Goal: Task Accomplishment & Management: Manage account settings

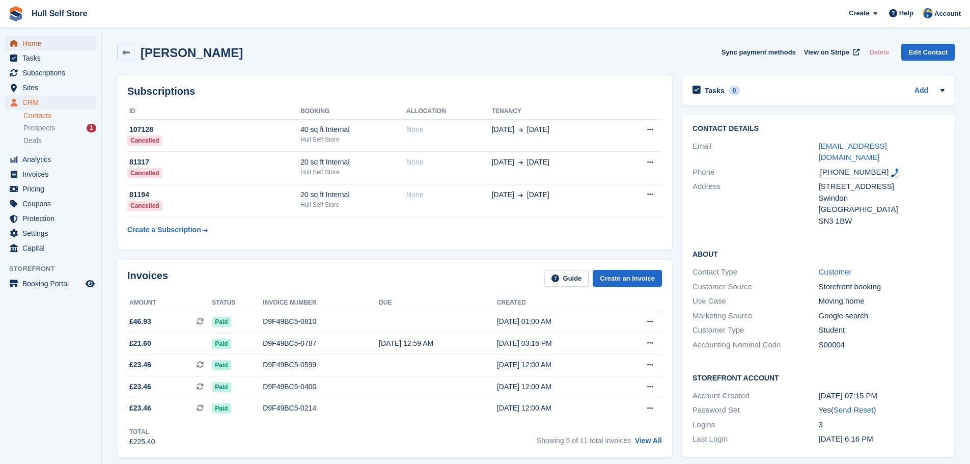
click at [63, 41] on span "Home" at bounding box center [52, 43] width 61 height 14
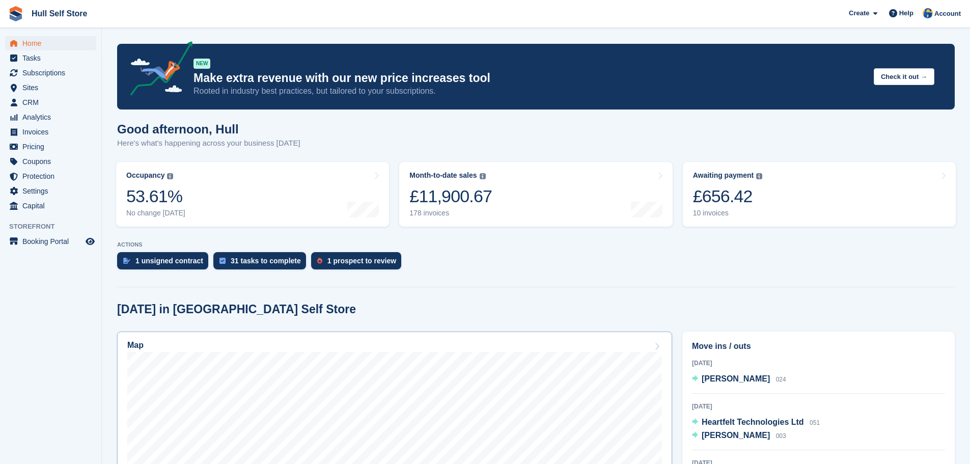
scroll to position [102, 0]
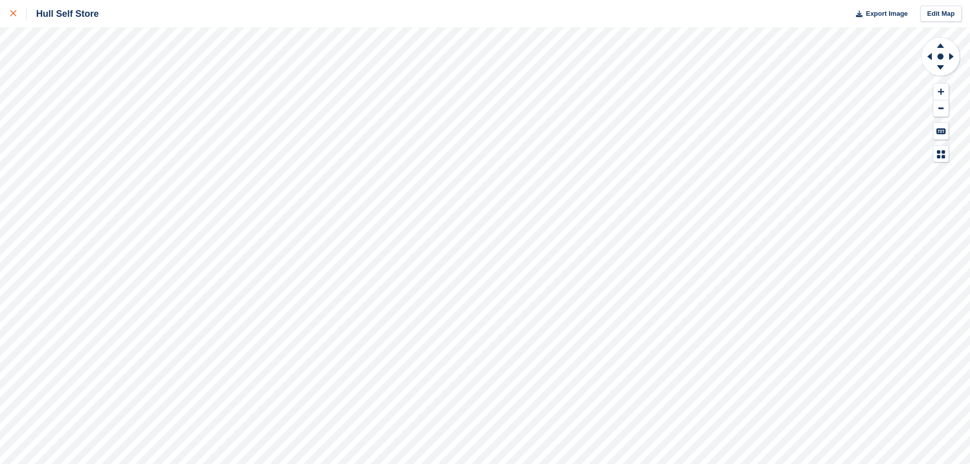
click at [8, 20] on link at bounding box center [13, 14] width 27 height 28
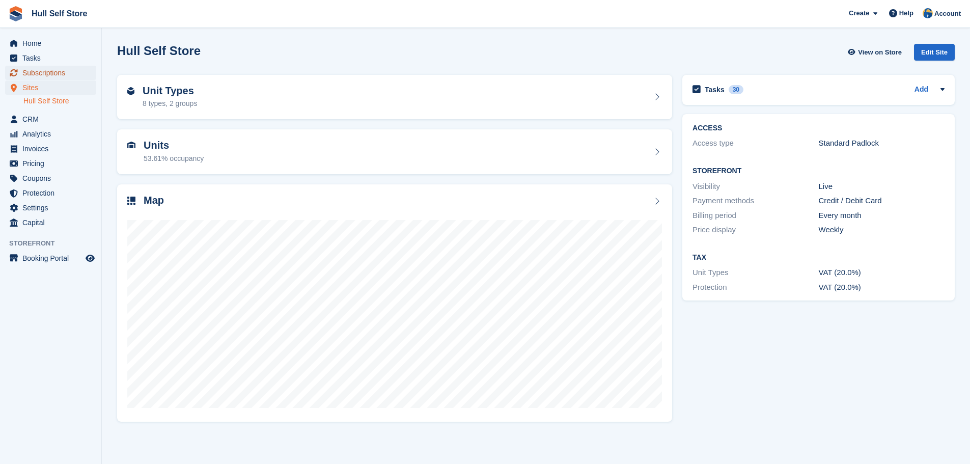
click at [60, 74] on span "Subscriptions" at bounding box center [52, 73] width 61 height 14
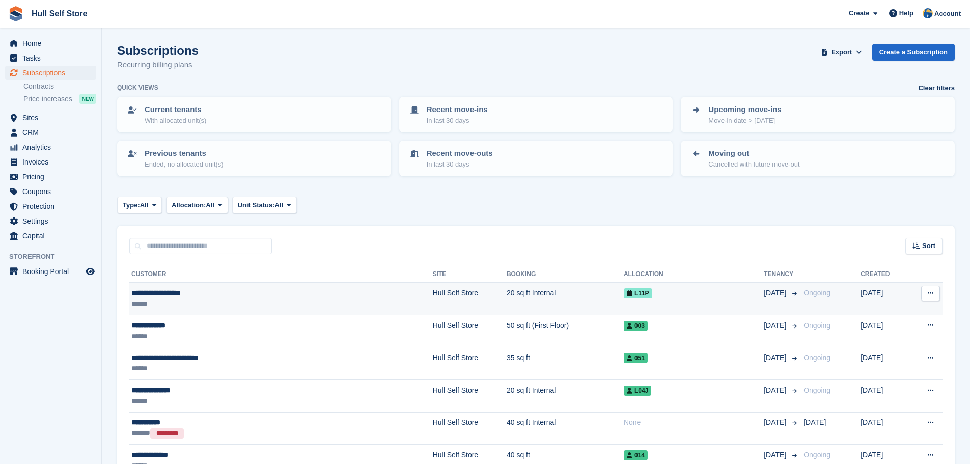
click at [204, 288] on div "**********" at bounding box center [223, 293] width 185 height 11
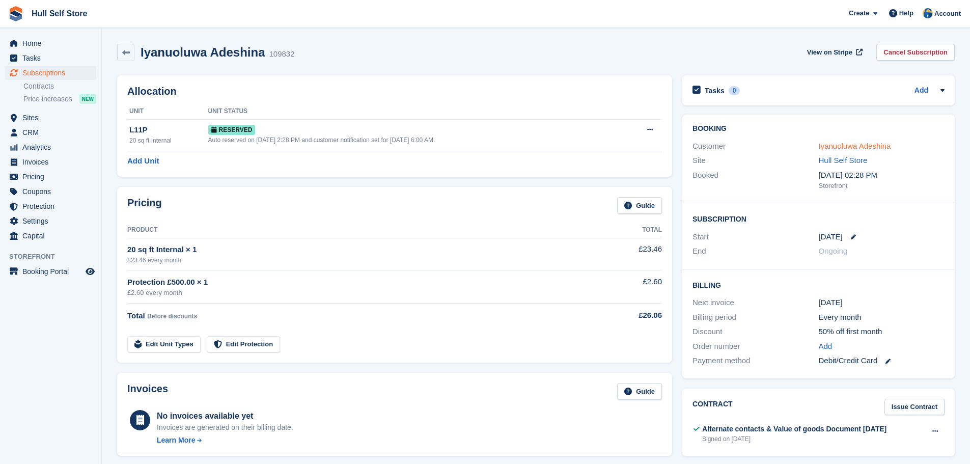
click at [830, 142] on link "Iyanuoluwa Adeshina" at bounding box center [855, 146] width 72 height 9
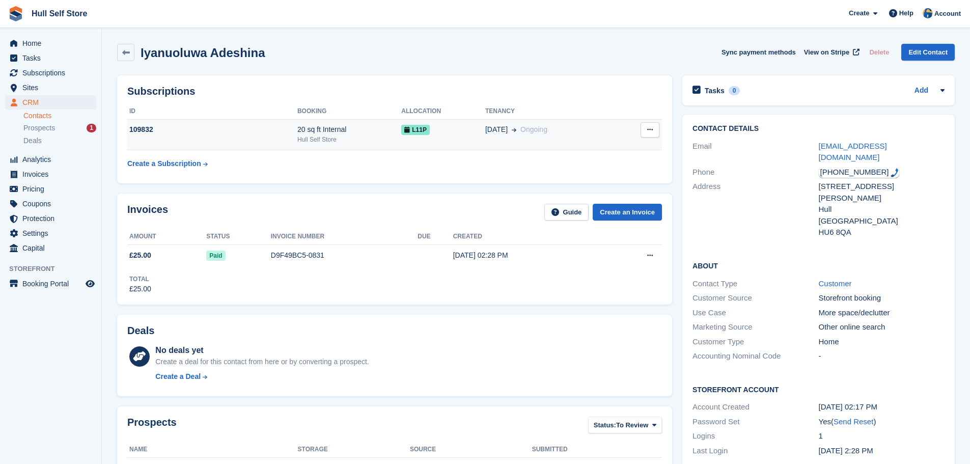
click at [498, 140] on td "24 Sep Ongoing" at bounding box center [550, 134] width 131 height 31
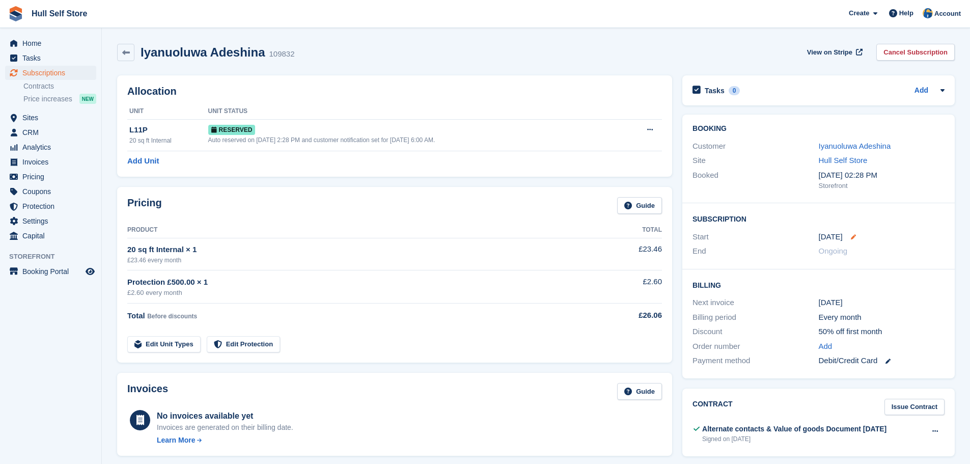
click at [854, 239] on icon at bounding box center [853, 236] width 5 height 5
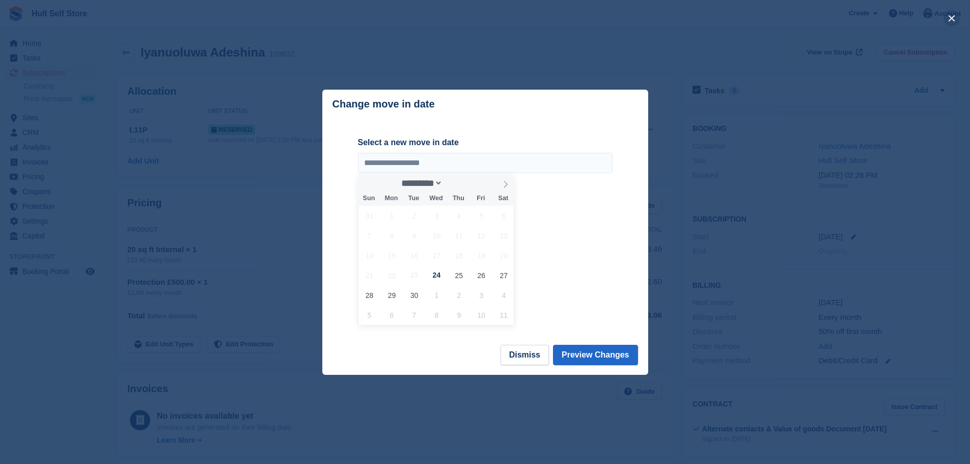
click at [952, 21] on button "close" at bounding box center [952, 18] width 16 height 16
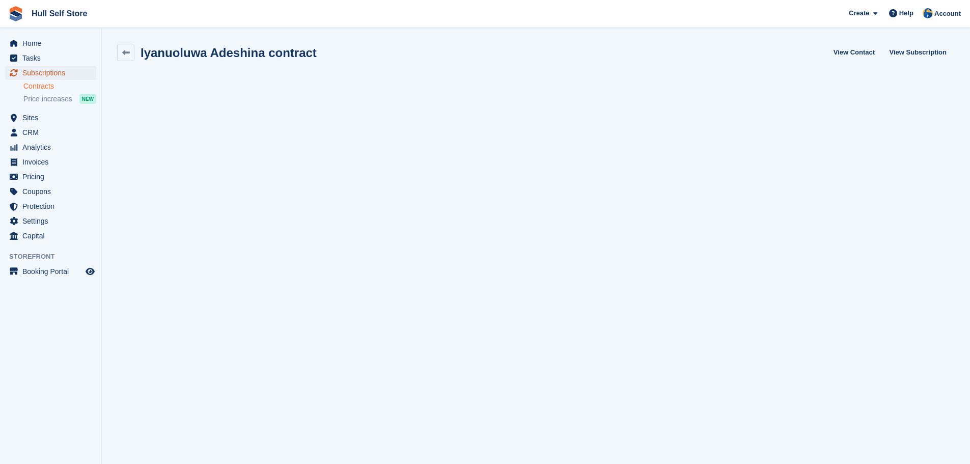
click at [47, 74] on span "Subscriptions" at bounding box center [52, 73] width 61 height 14
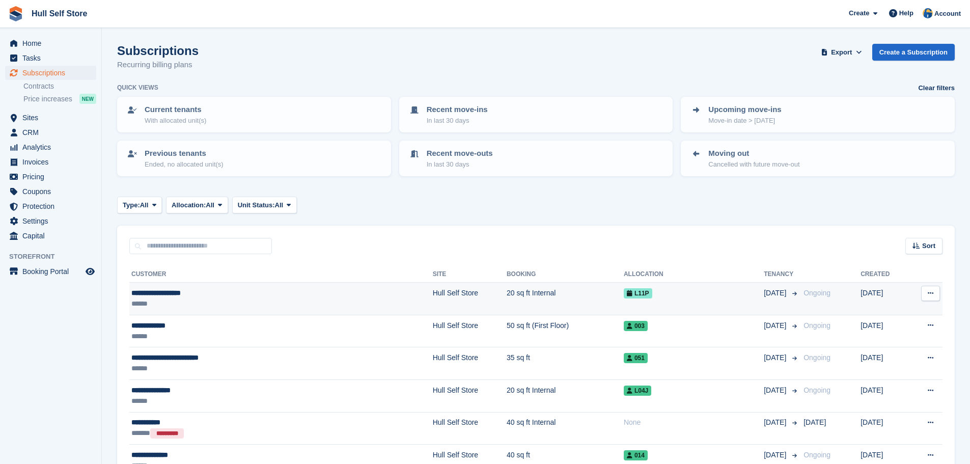
click at [237, 299] on div "******" at bounding box center [223, 303] width 185 height 11
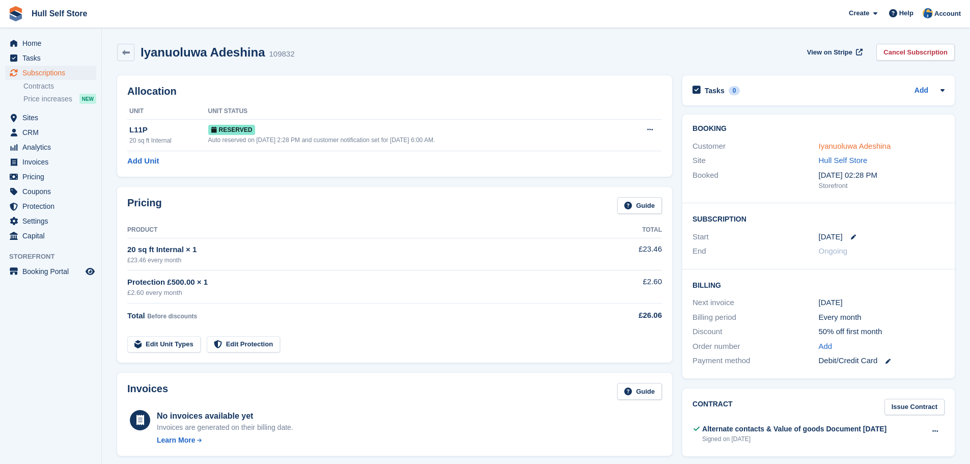
click at [835, 149] on link "Iyanuoluwa Adeshina" at bounding box center [855, 146] width 72 height 9
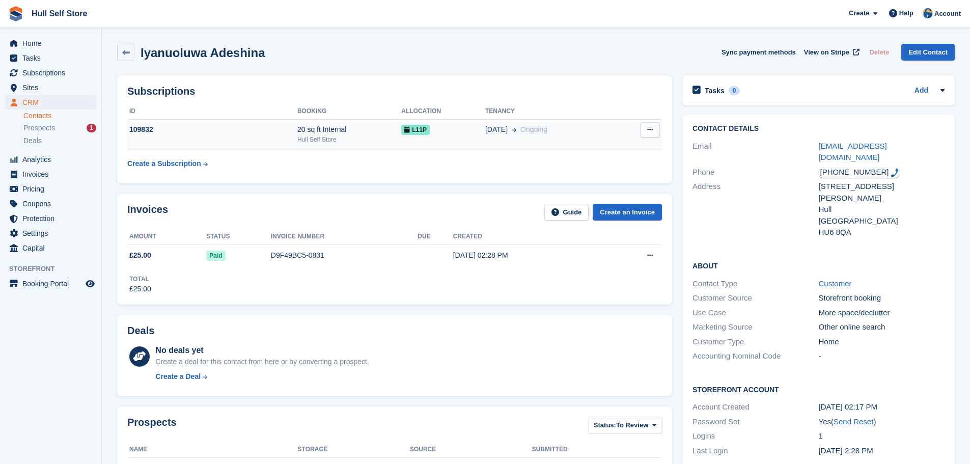
click at [358, 138] on div "Hull Self Store" at bounding box center [349, 139] width 104 height 9
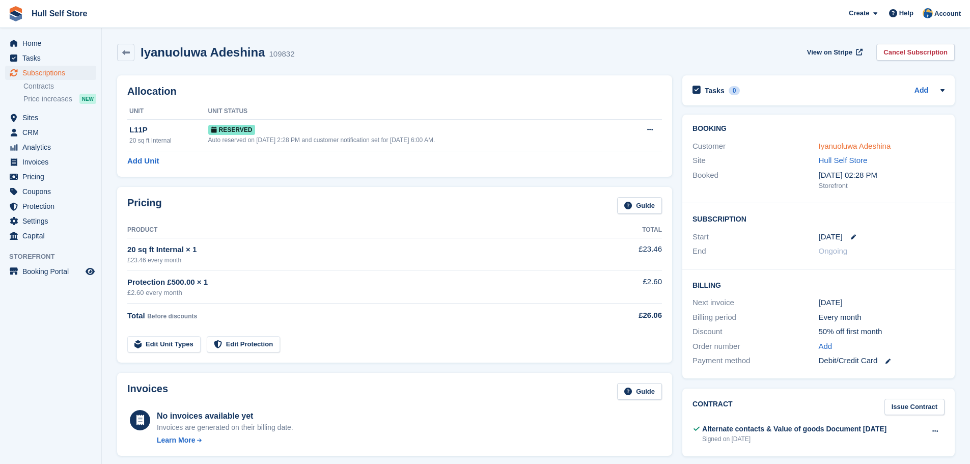
click at [825, 144] on link "Iyanuoluwa Adeshina" at bounding box center [855, 146] width 72 height 9
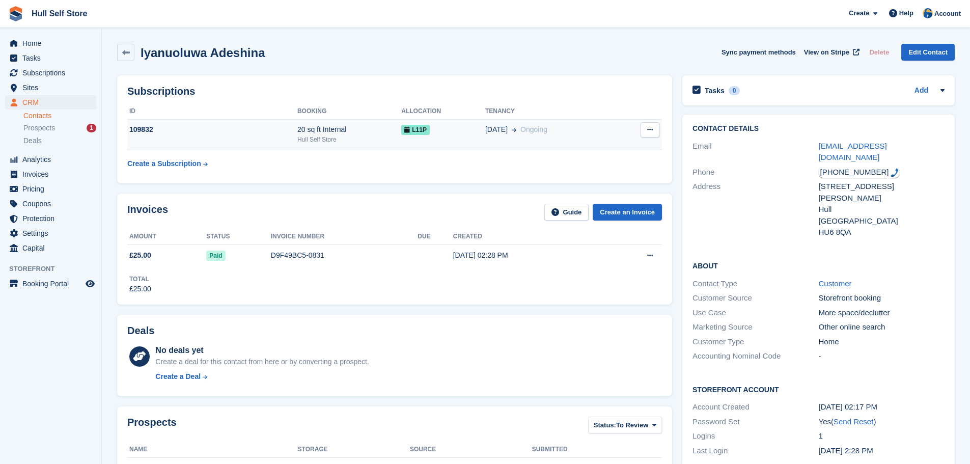
click at [298, 134] on div "20 sq ft Internal" at bounding box center [349, 129] width 104 height 11
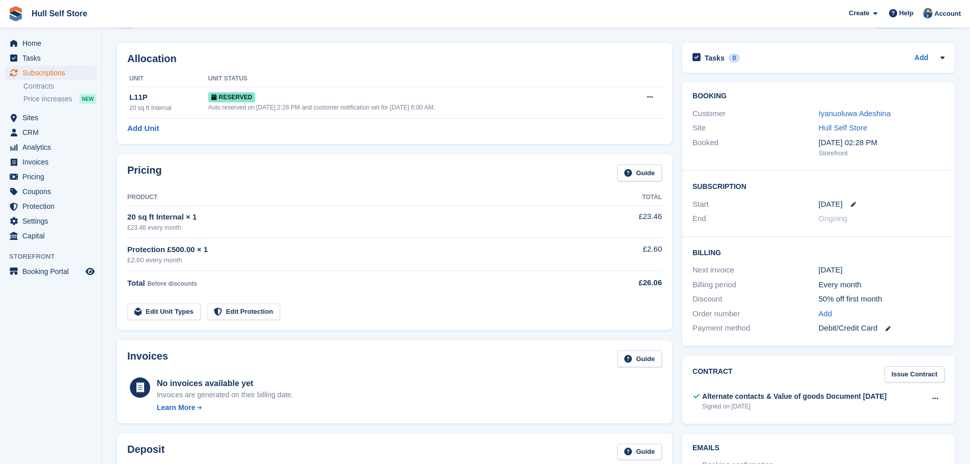
scroll to position [51, 0]
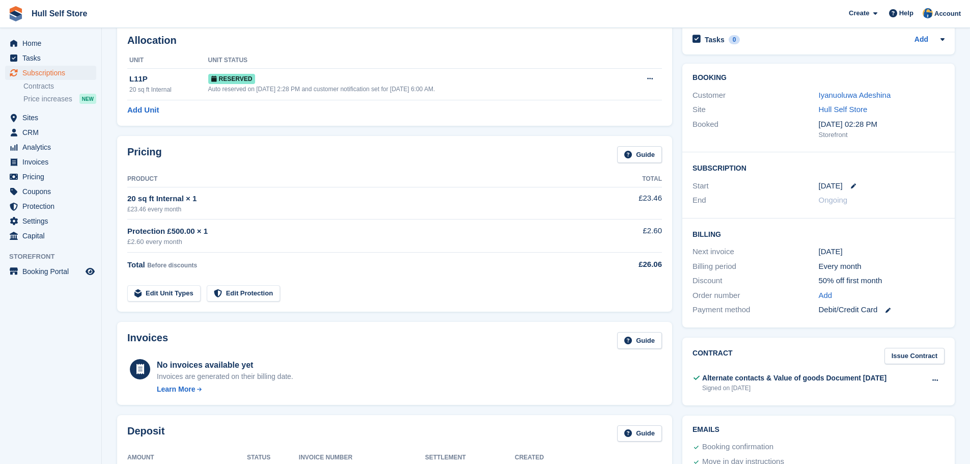
click at [331, 215] on td "20 sq ft Internal × 1 £23.46 every month" at bounding box center [359, 203] width 464 height 32
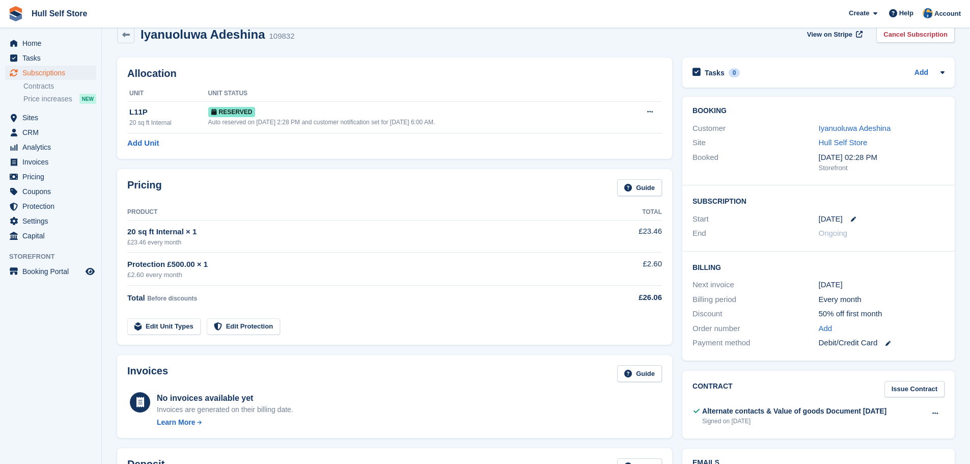
scroll to position [0, 0]
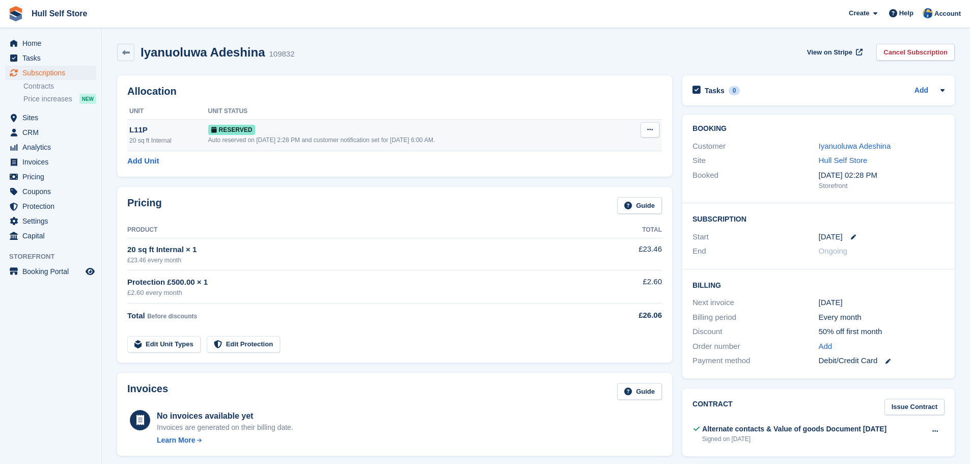
click at [650, 134] on button at bounding box center [650, 129] width 19 height 15
click at [492, 100] on div "Allocation Unit Unit Status L11P 20 sq ft Internal Reserved Auto reserved on [D…" at bounding box center [394, 125] width 555 height 101
drag, startPoint x: 259, startPoint y: 53, endPoint x: 141, endPoint y: 56, distance: 117.7
click at [141, 56] on h2 "Iyanuoluwa Adeshina" at bounding box center [203, 52] width 125 height 14
copy h2 "Iyanuoluwa Adeshina"
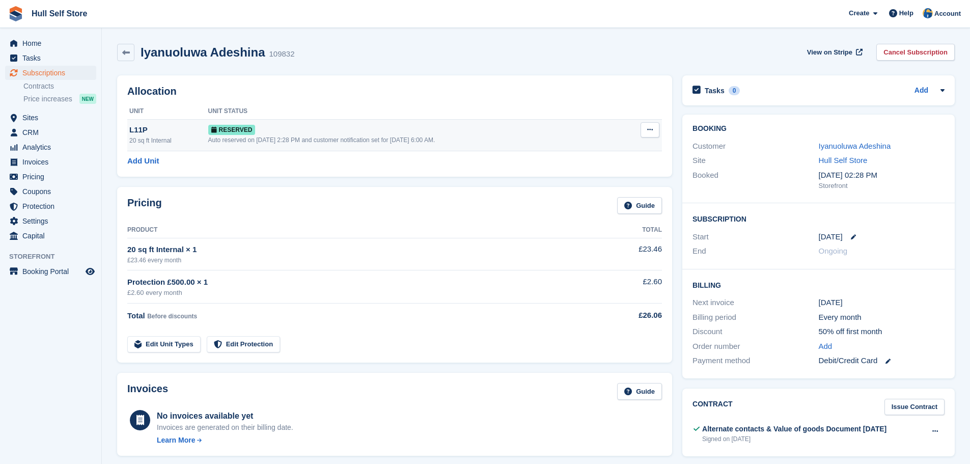
click at [568, 142] on div "Auto reserved on [DATE] 2:28 PM and customer notification set for [DATE] 6:00 A…" at bounding box center [415, 139] width 415 height 9
click at [841, 148] on link "Iyanuoluwa Adeshina" at bounding box center [855, 146] width 72 height 9
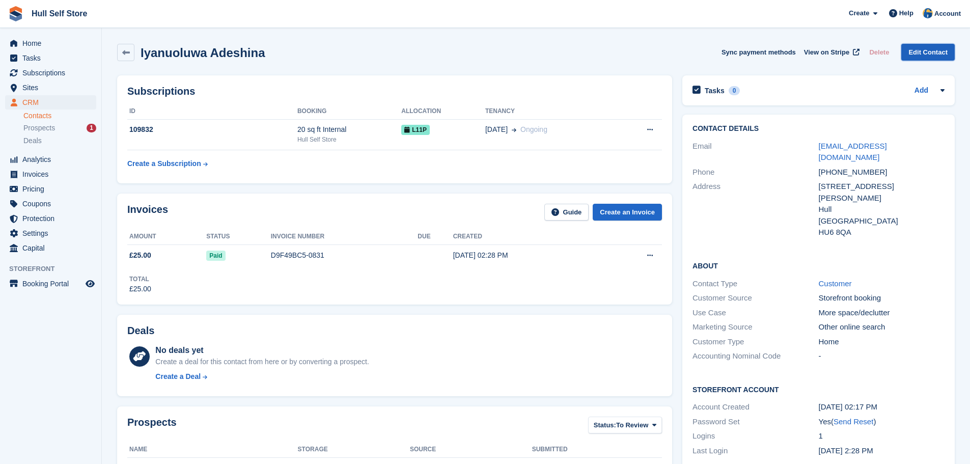
click at [919, 49] on link "Edit Contact" at bounding box center [928, 52] width 53 height 17
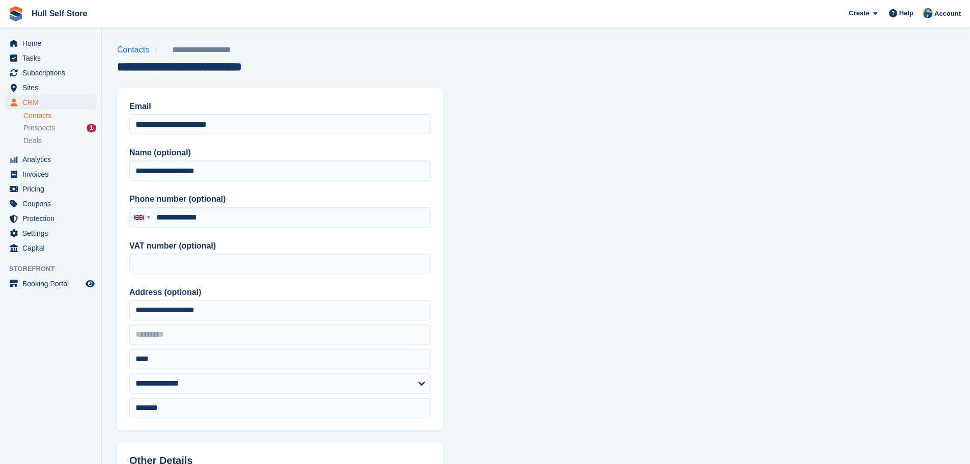
type input "**********"
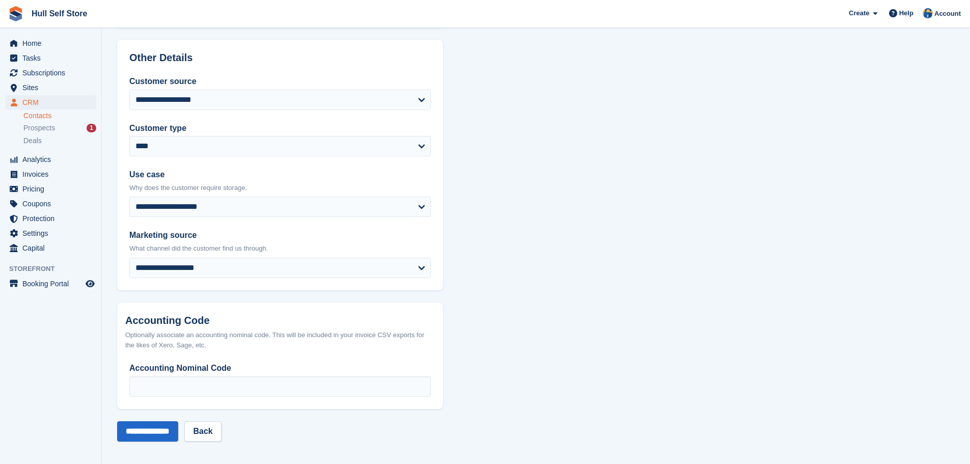
scroll to position [404, 0]
click at [165, 383] on input "Accounting Nominal Code" at bounding box center [280, 385] width 302 height 20
type input "******"
click at [168, 430] on input "**********" at bounding box center [147, 430] width 61 height 20
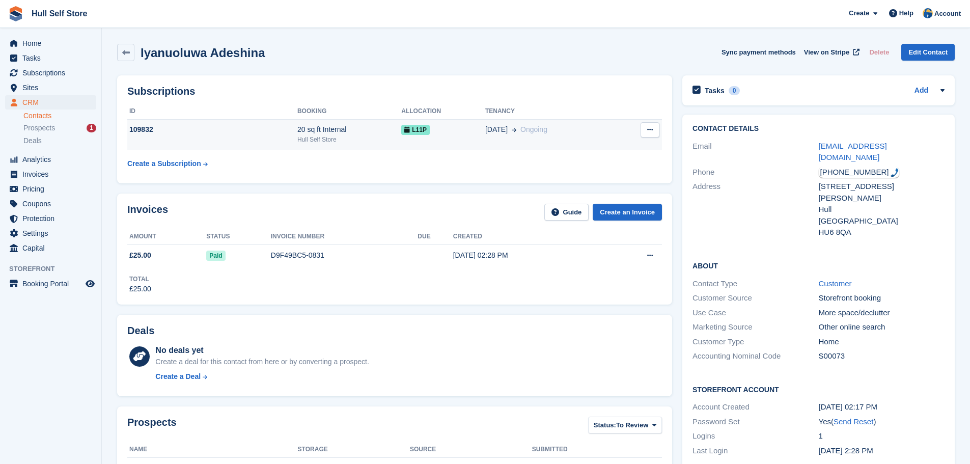
click at [574, 145] on td "24 Sep Ongoing" at bounding box center [550, 134] width 131 height 31
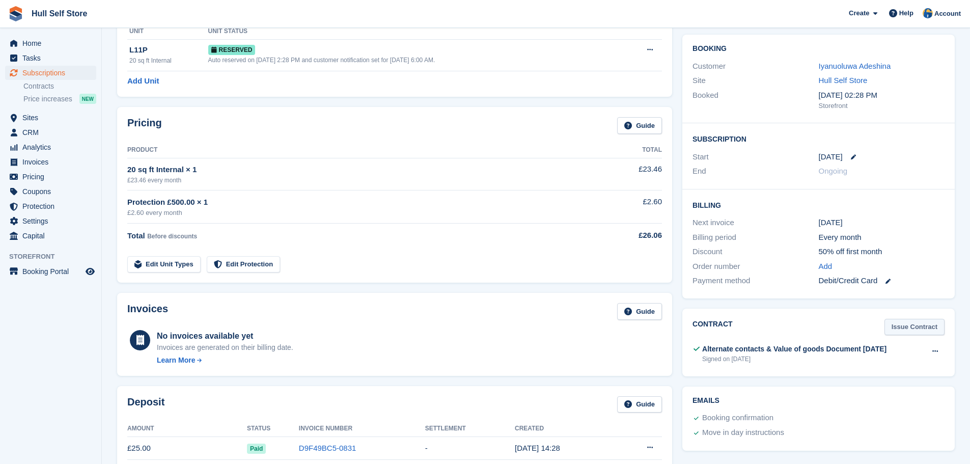
scroll to position [80, 0]
click at [900, 324] on link "Issue Contract" at bounding box center [915, 327] width 60 height 17
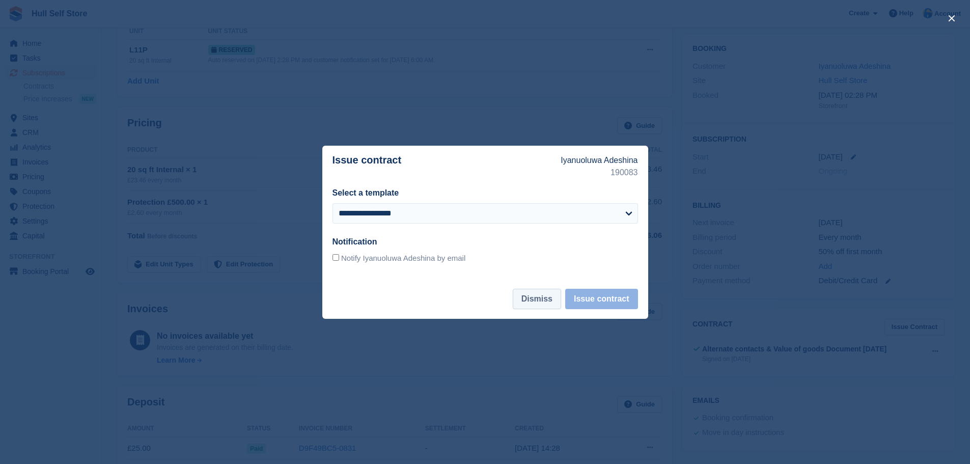
click at [532, 299] on button "Dismiss" at bounding box center [537, 299] width 48 height 20
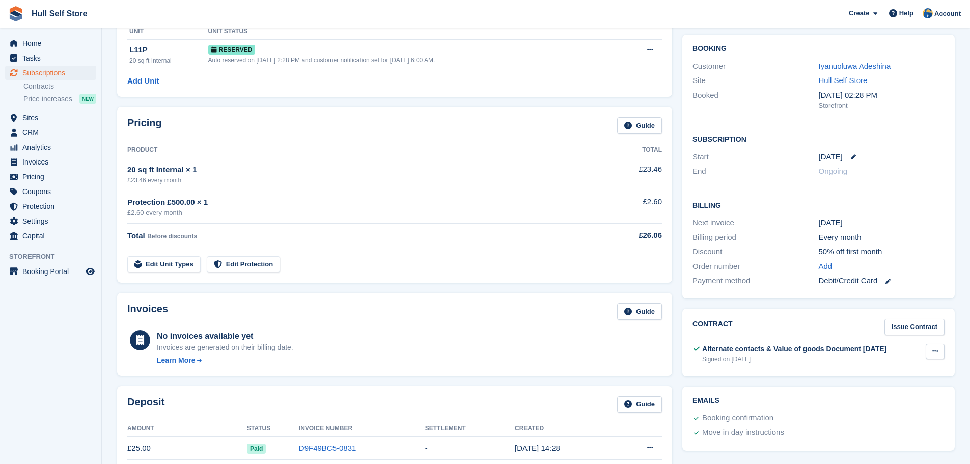
click at [932, 355] on button at bounding box center [935, 351] width 19 height 15
click at [881, 367] on p "View" at bounding box center [896, 371] width 89 height 13
